Goal: Navigation & Orientation: Find specific page/section

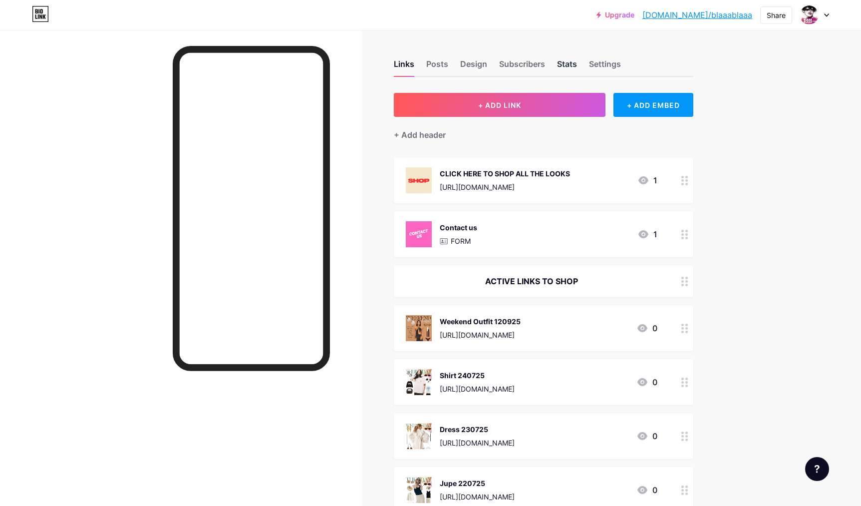
click at [571, 65] on div "Stats" at bounding box center [567, 67] width 20 height 18
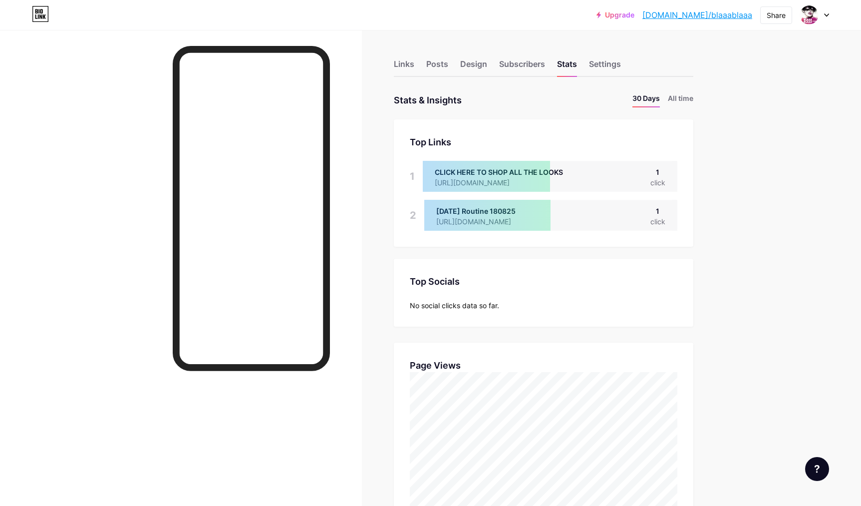
click at [400, 65] on div "Links" at bounding box center [404, 67] width 20 height 18
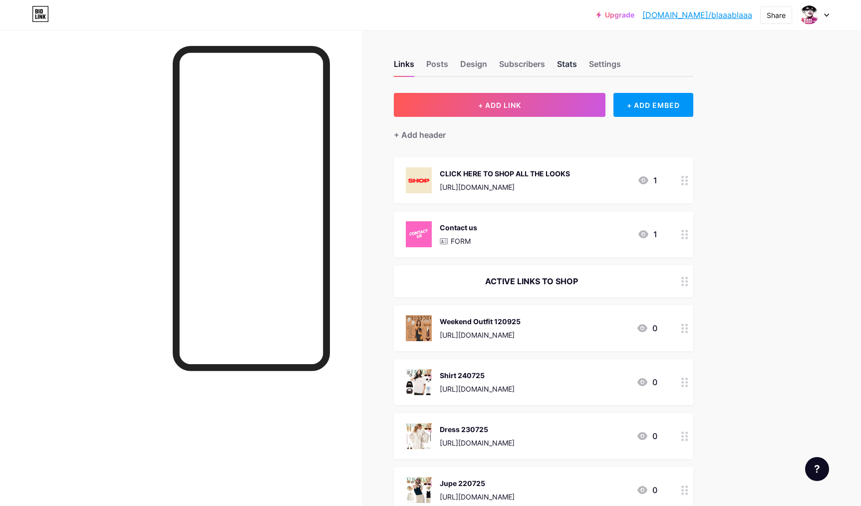
click at [570, 64] on div "Stats" at bounding box center [567, 67] width 20 height 18
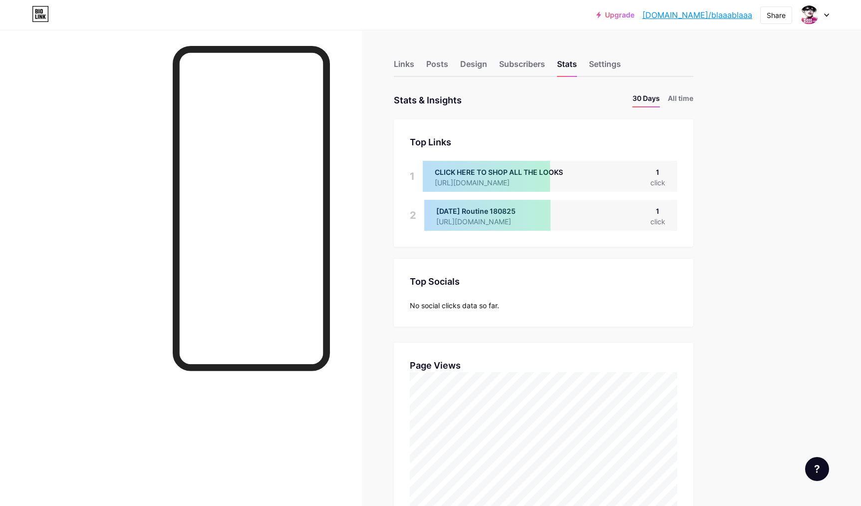
scroll to position [506, 861]
click at [409, 66] on div "Links" at bounding box center [404, 67] width 20 height 18
